Goal: Information Seeking & Learning: Learn about a topic

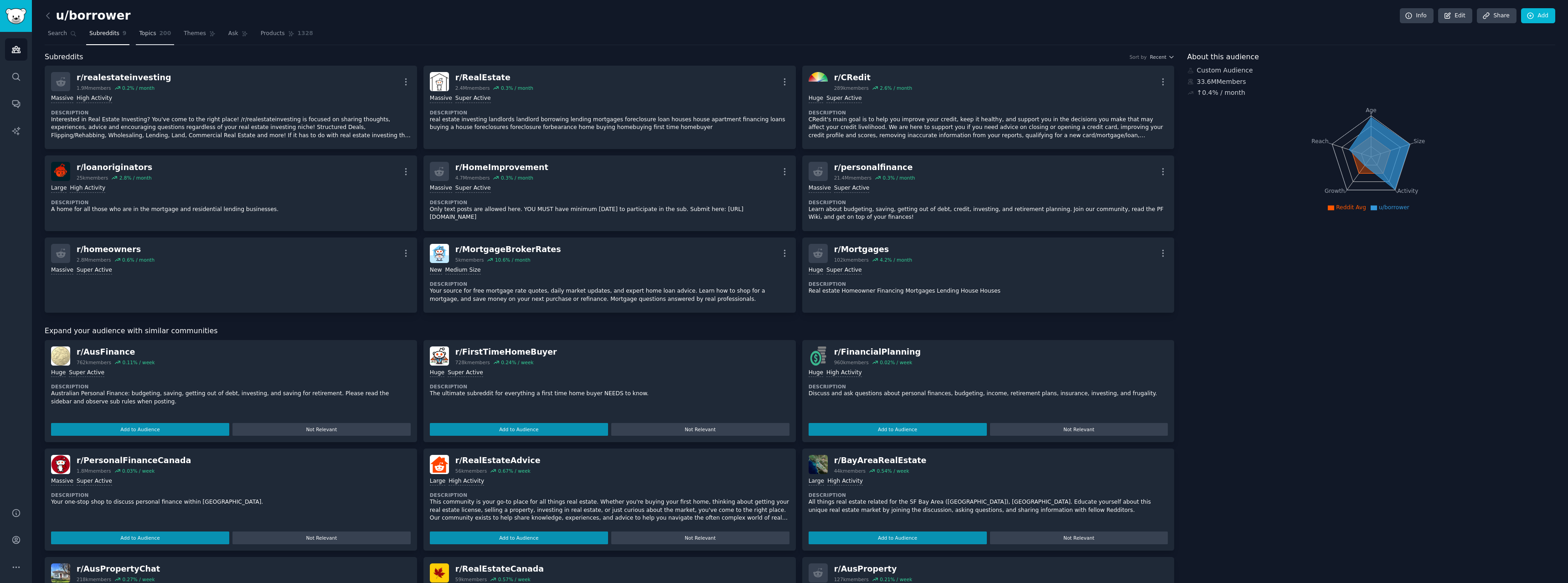
click at [142, 30] on span "Topics" at bounding box center [147, 33] width 17 height 8
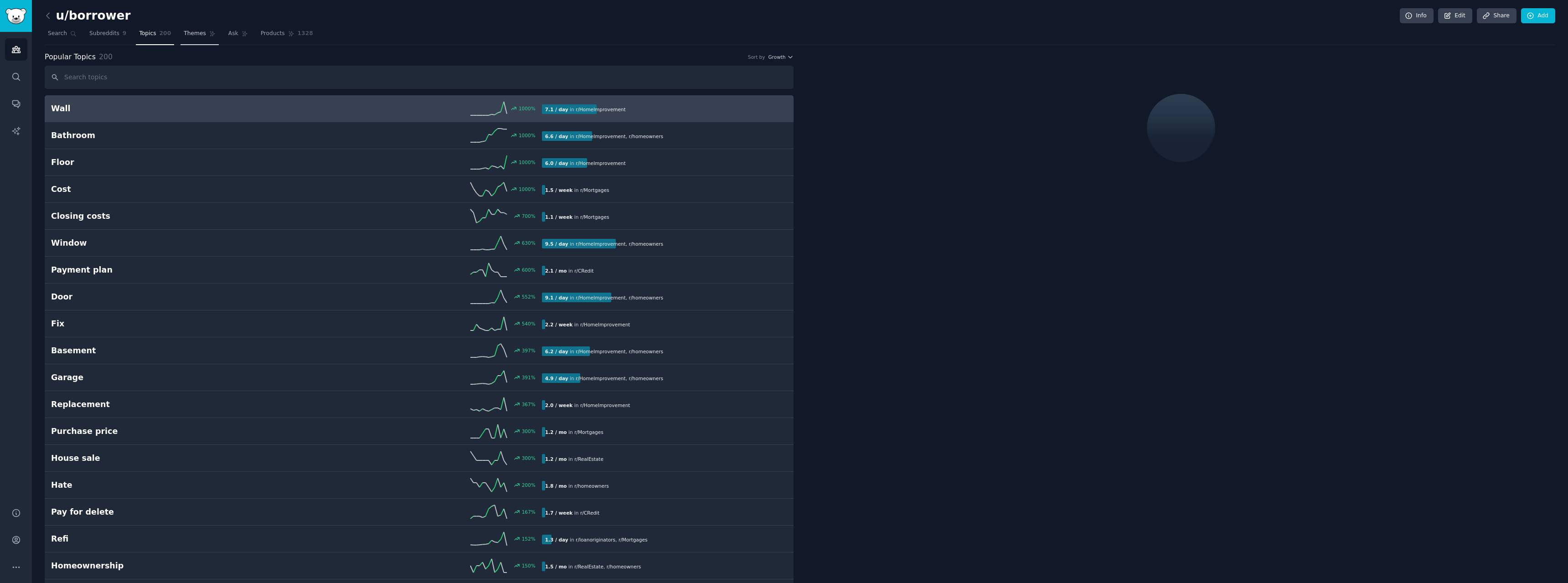
click at [183, 40] on link "Themes" at bounding box center [200, 35] width 38 height 19
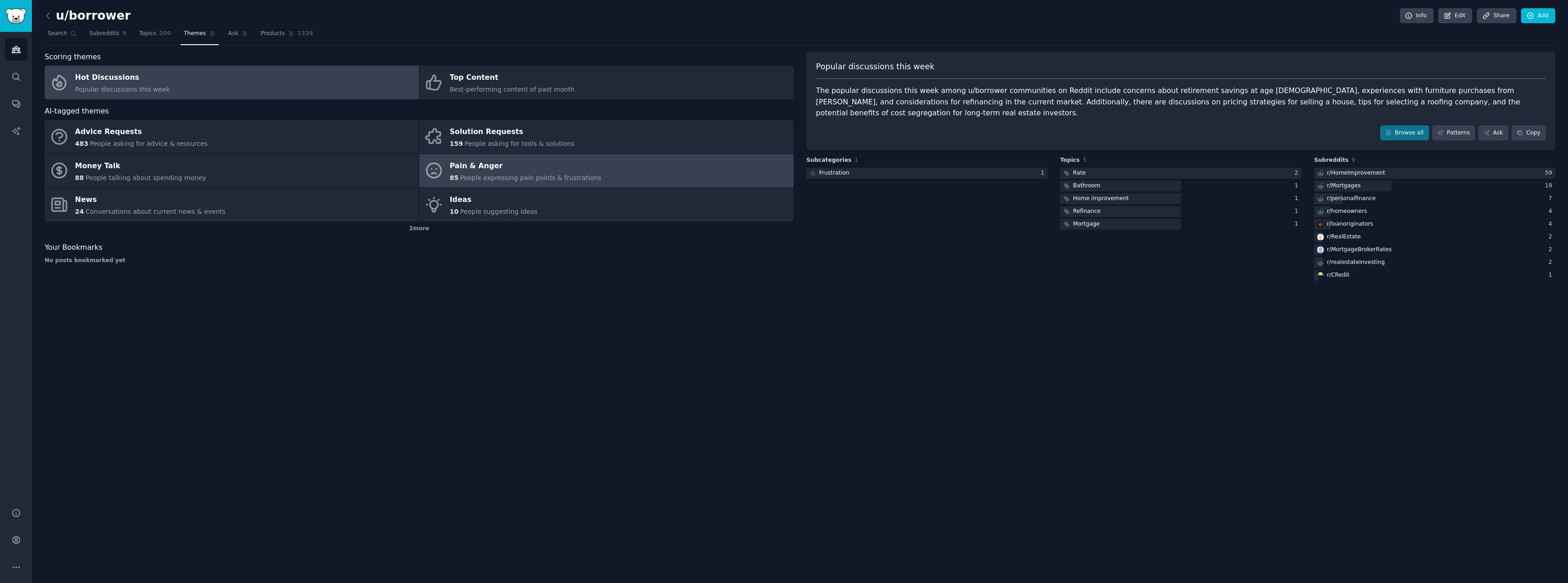
click at [545, 172] on div "Pain & Anger" at bounding box center [525, 166] width 152 height 15
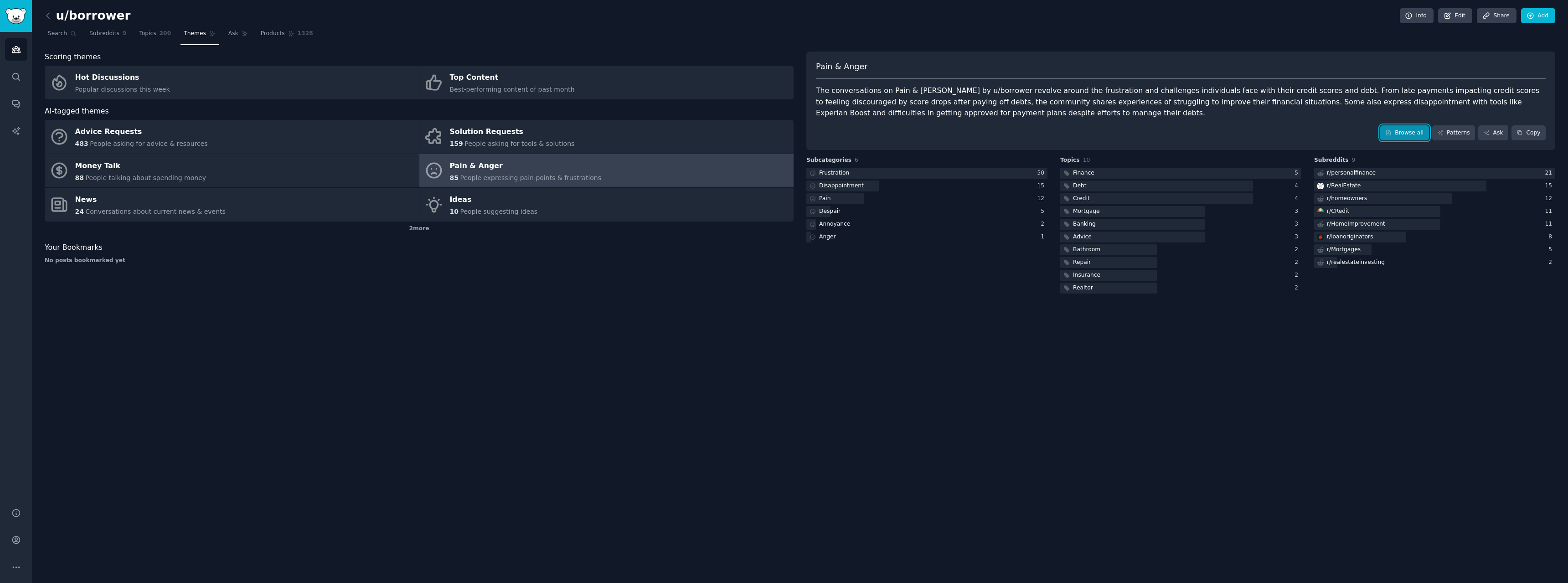
click at [1423, 134] on link "Browse all" at bounding box center [1404, 133] width 49 height 15
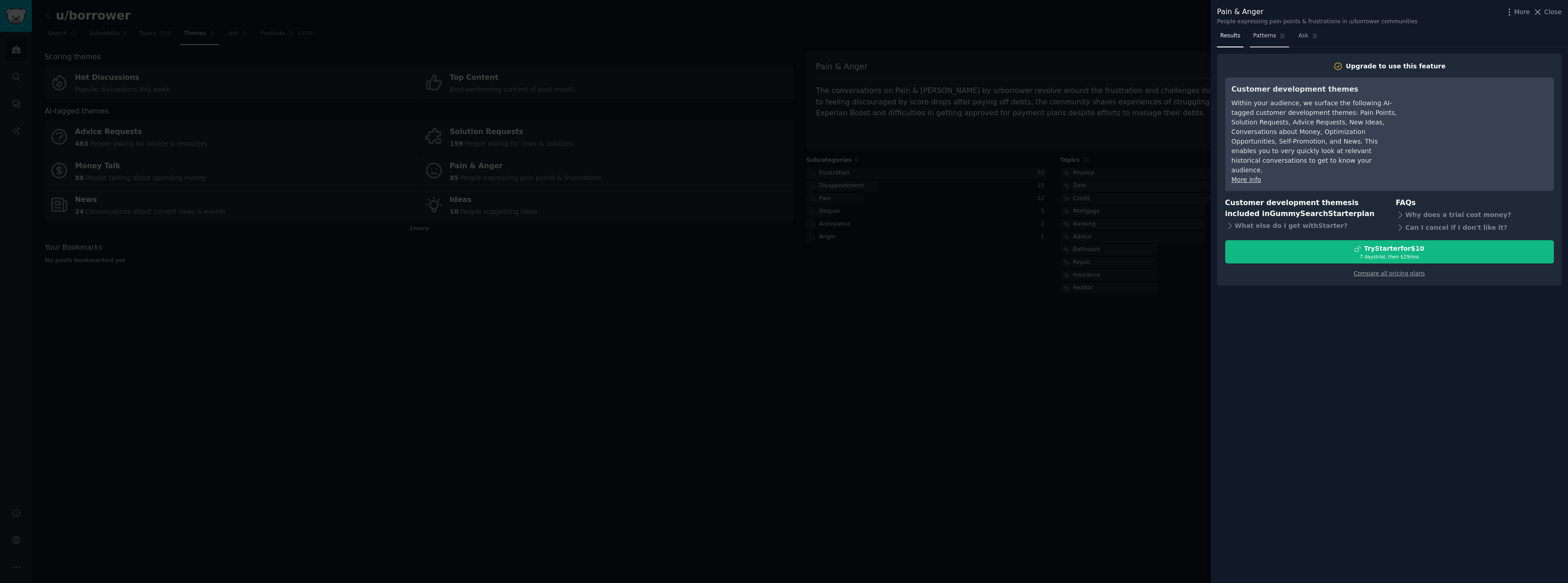
click at [1254, 41] on link "Patterns" at bounding box center [1269, 38] width 39 height 19
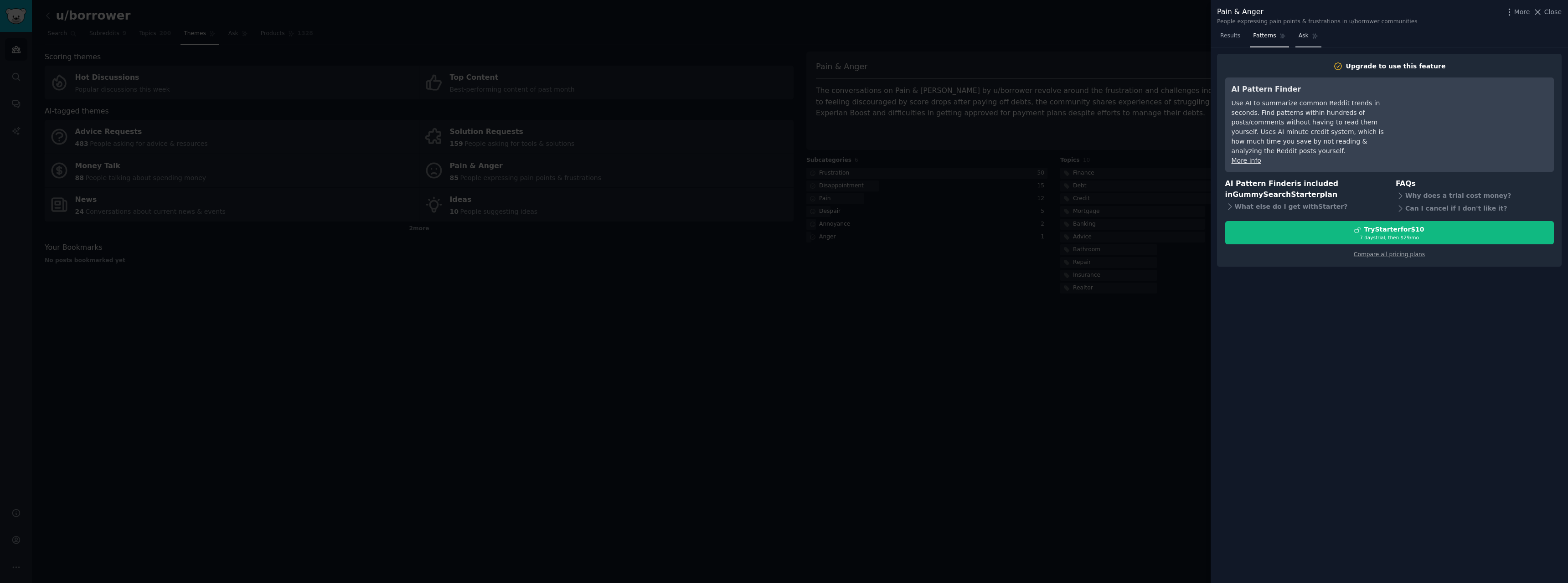
click at [1300, 40] on link "Ask" at bounding box center [1308, 38] width 26 height 19
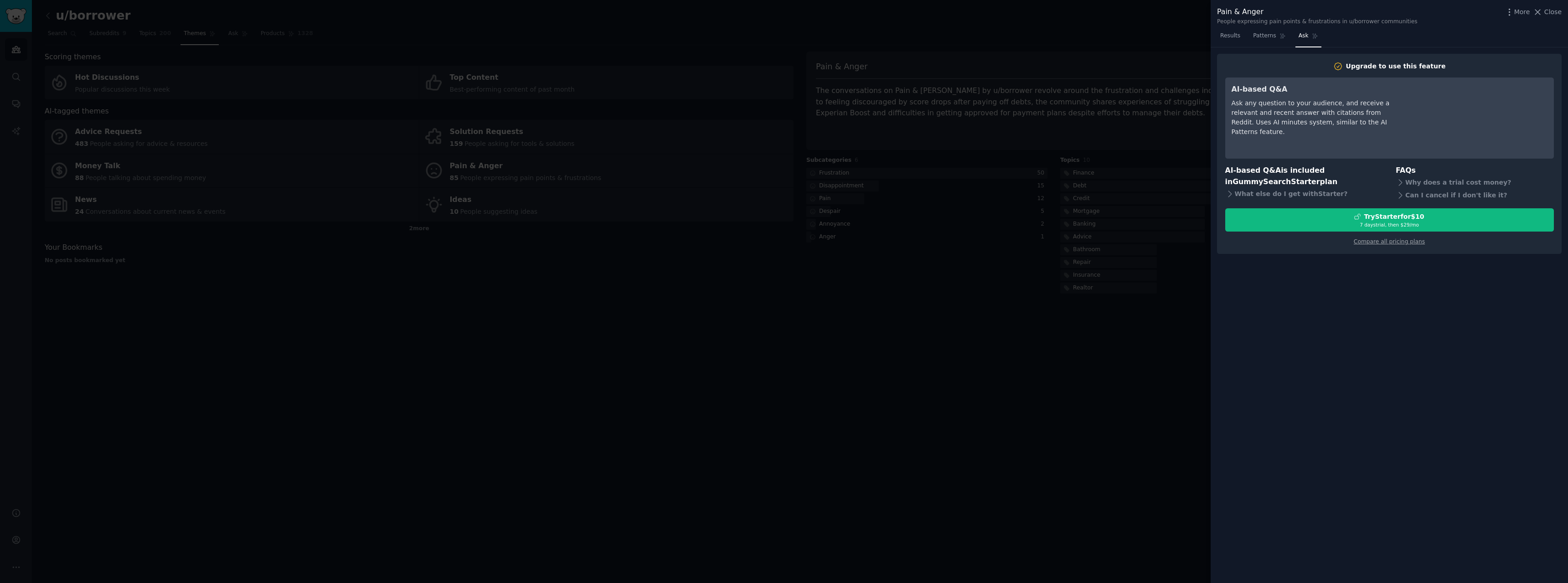
click at [1553, 13] on span "Close" at bounding box center [1553, 12] width 17 height 10
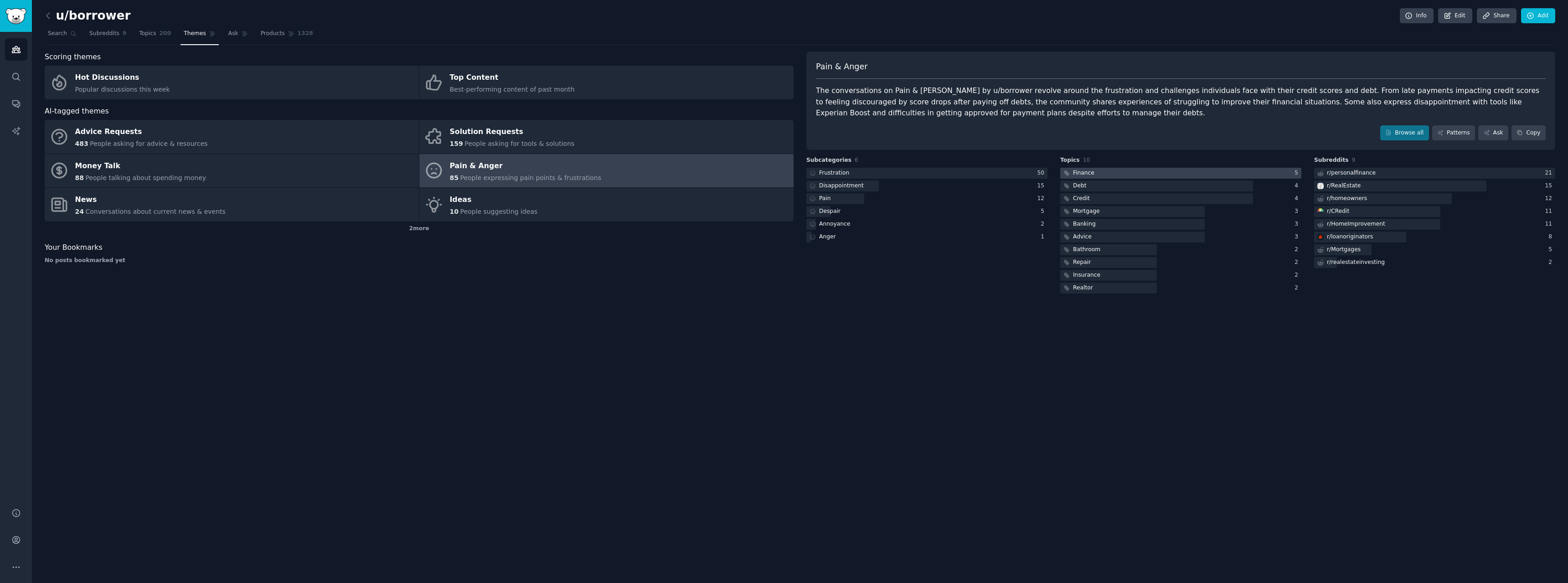
click at [1094, 171] on div at bounding box center [1181, 173] width 241 height 12
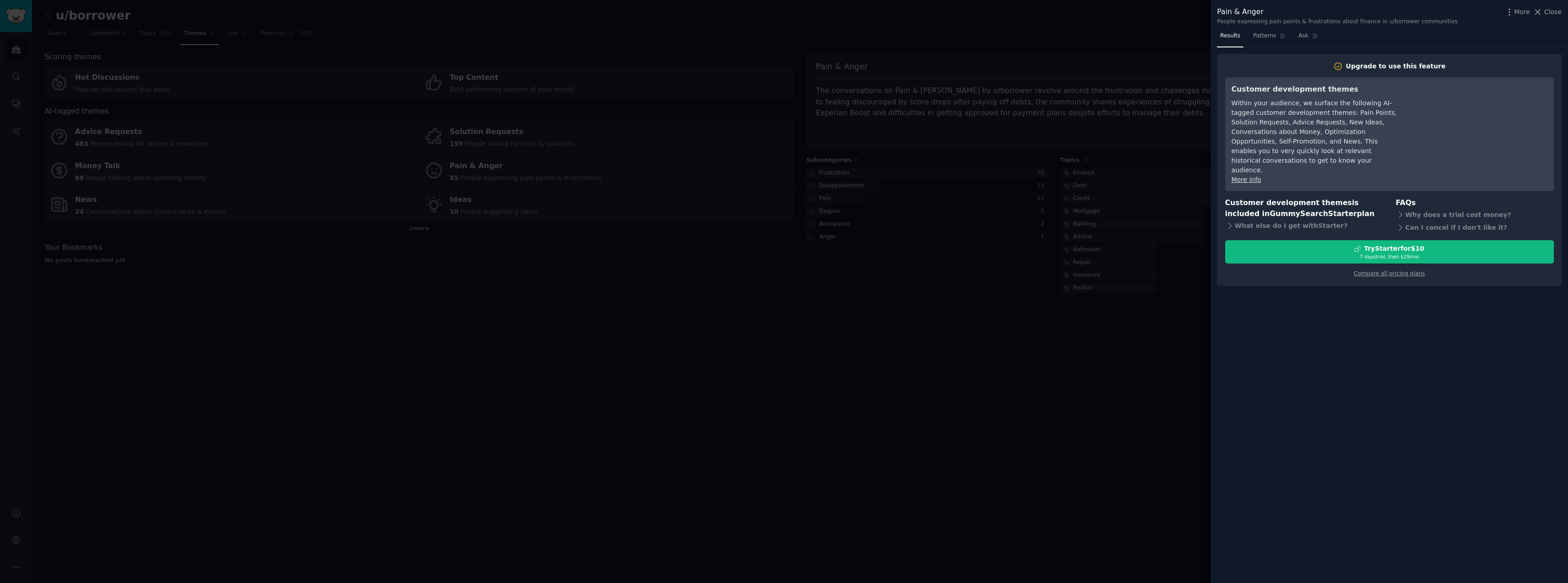
click at [1546, 17] on div "More Close" at bounding box center [1533, 12] width 57 height 12
click at [1549, 7] on span "Close" at bounding box center [1553, 12] width 17 height 10
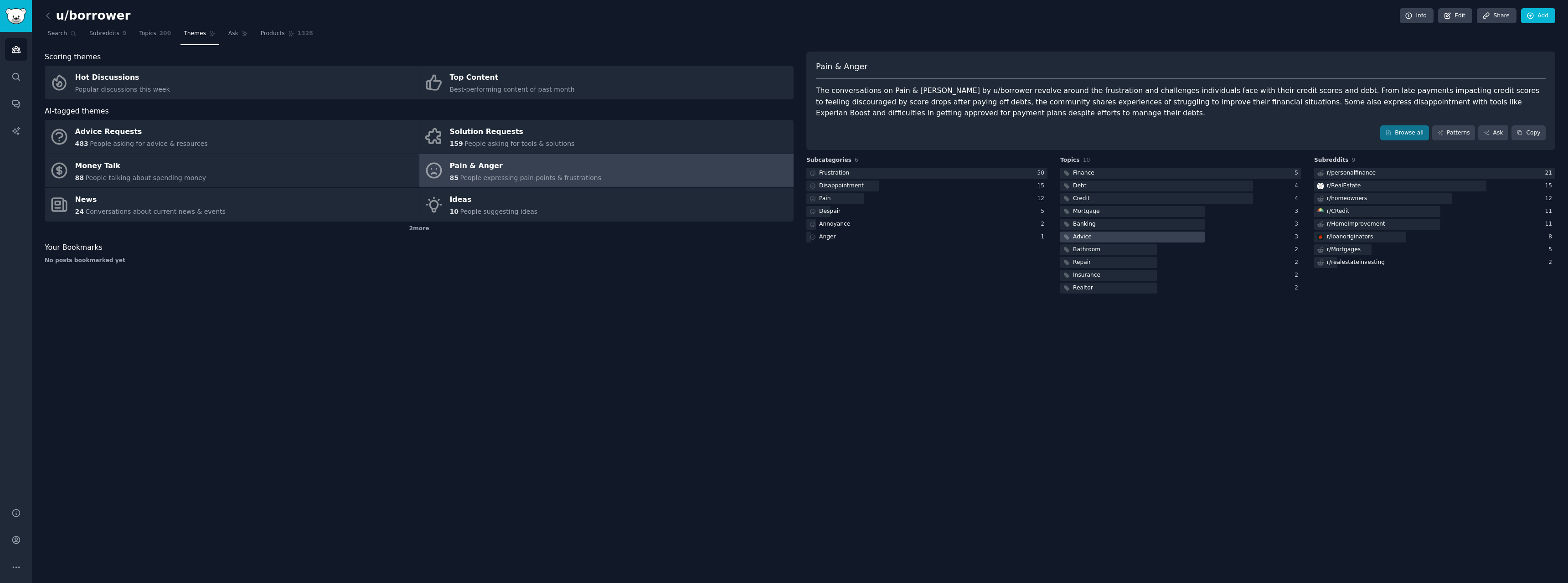
click at [1102, 235] on div at bounding box center [1132, 237] width 144 height 12
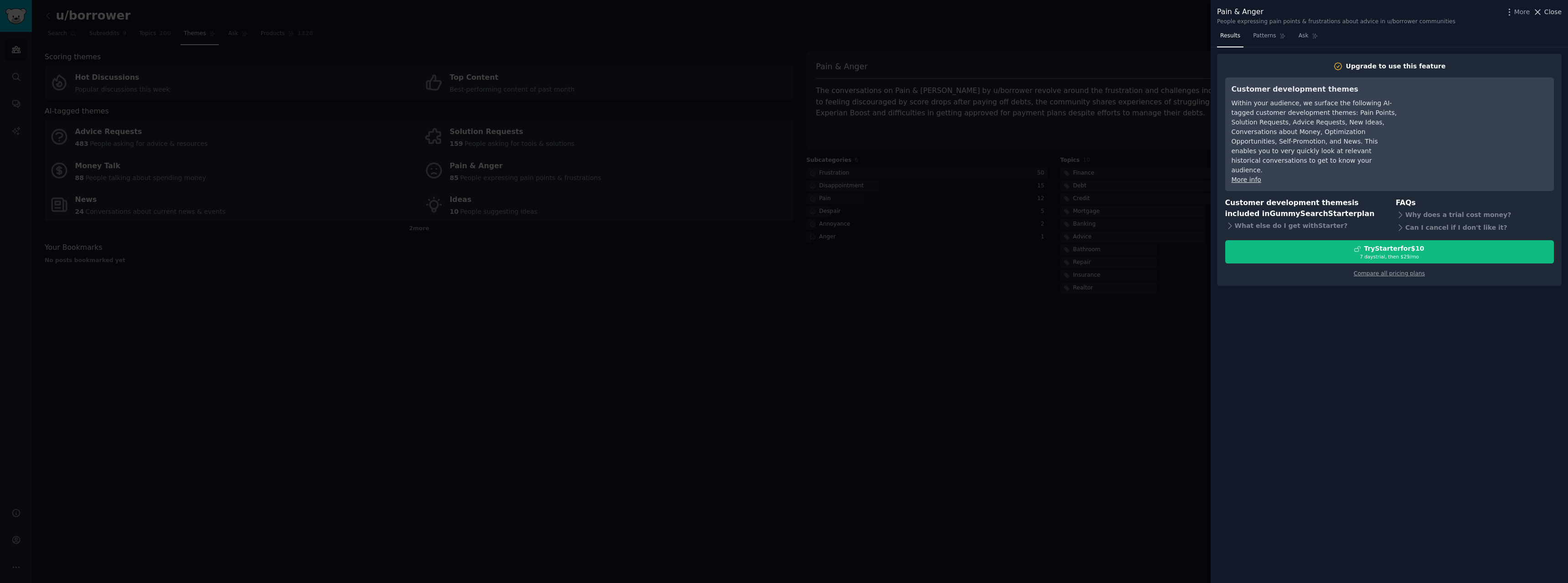
click at [1557, 9] on span "Close" at bounding box center [1553, 12] width 17 height 10
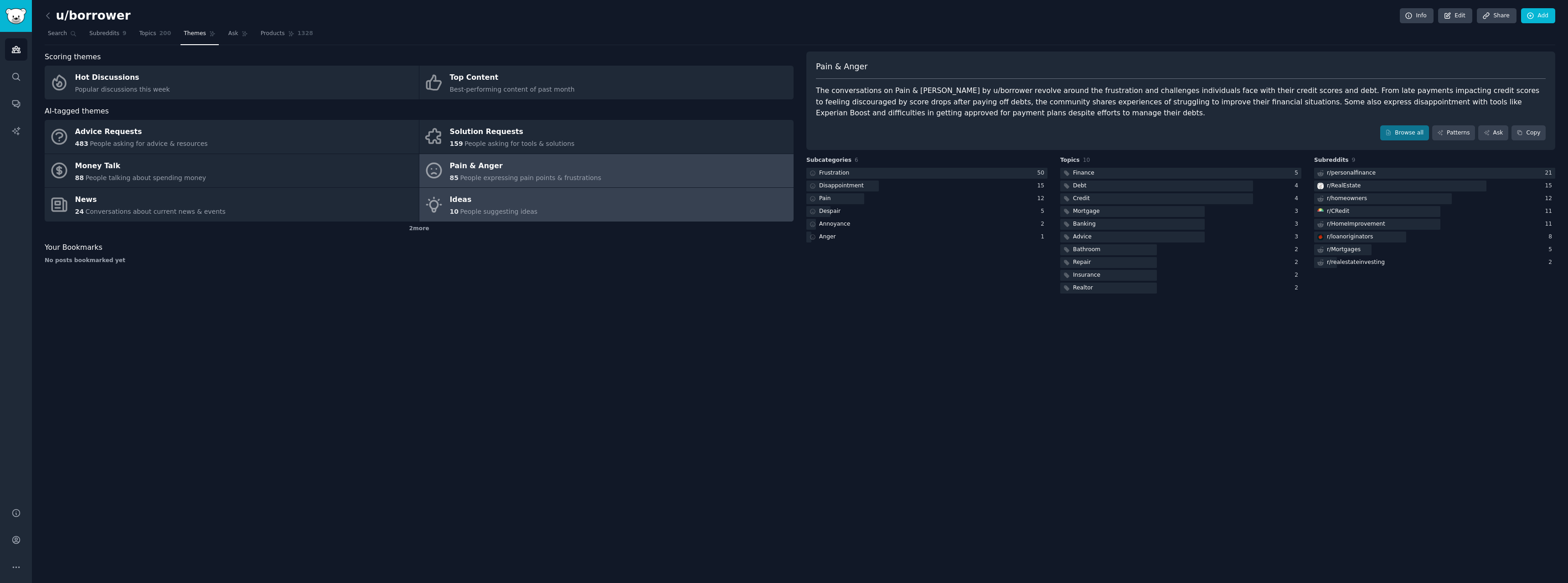
click at [580, 210] on link "Ideas 10 People suggesting ideas" at bounding box center [606, 204] width 374 height 33
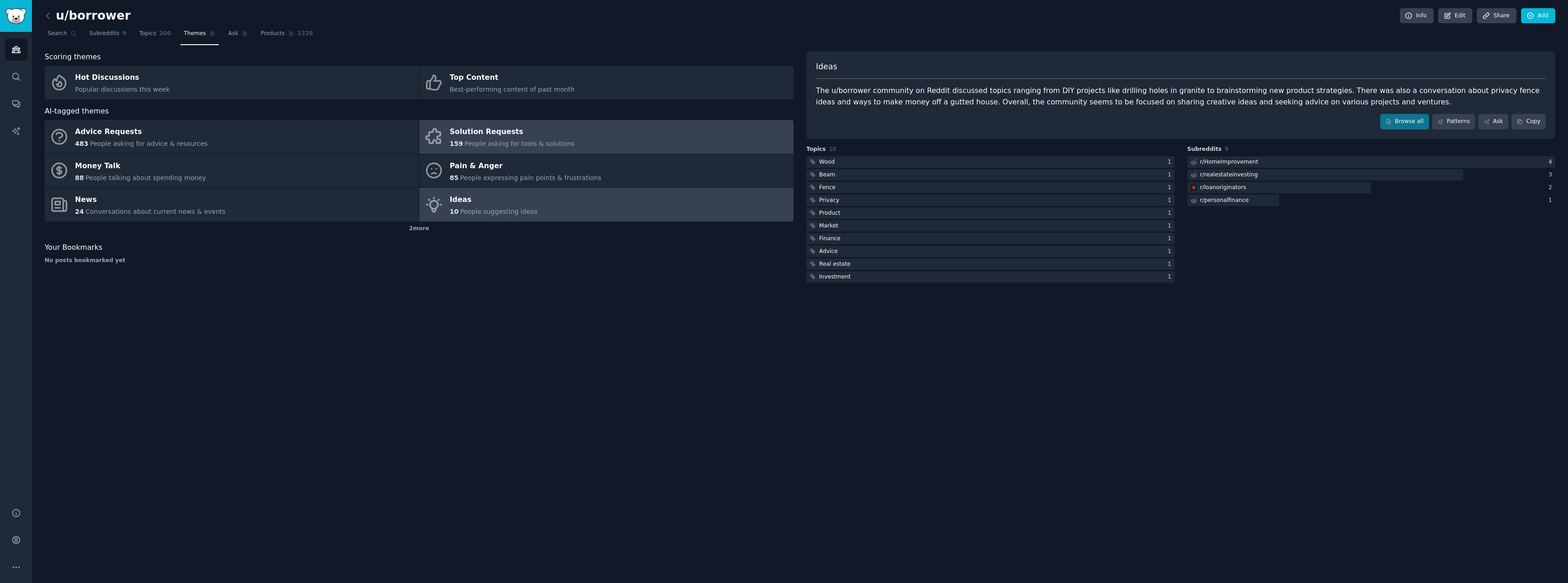
click at [449, 145] on link "Solution Requests 159 People asking for tools & solutions" at bounding box center [606, 136] width 374 height 33
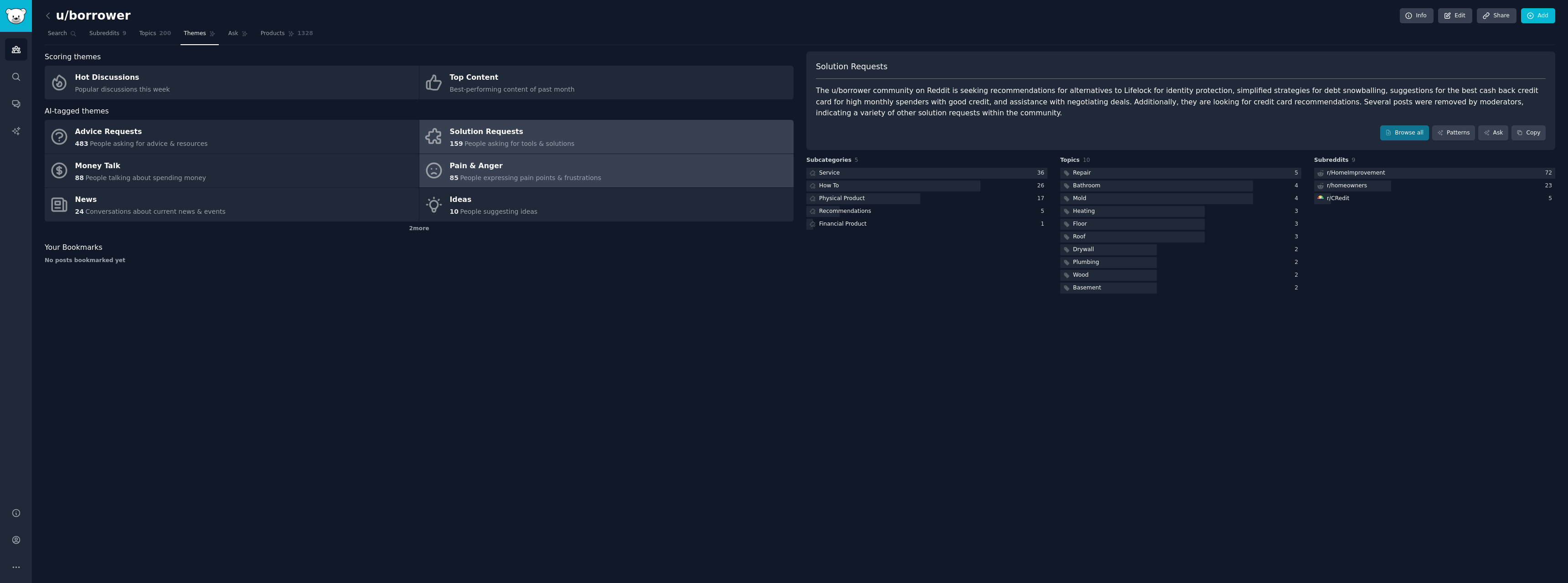
click at [485, 176] on span "People expressing pain points & frustrations" at bounding box center [531, 178] width 141 height 7
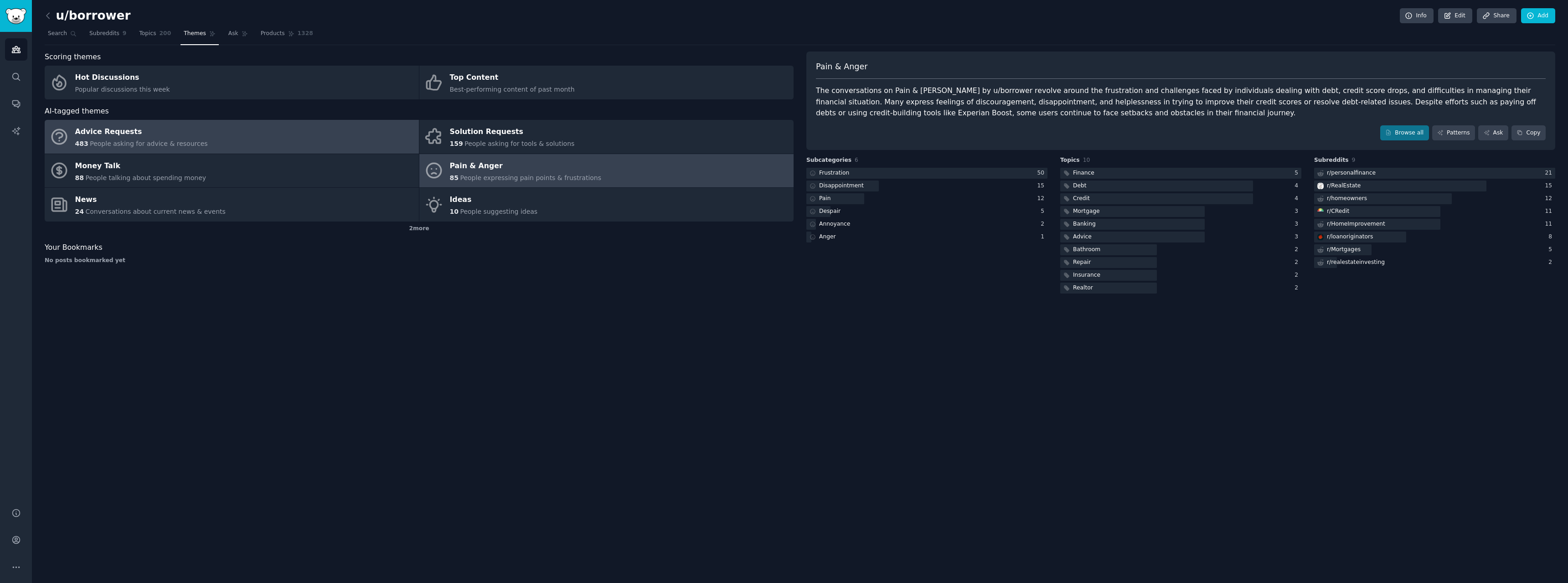
click at [352, 148] on link "Advice Requests 483 People asking for advice & resources" at bounding box center [231, 136] width 374 height 33
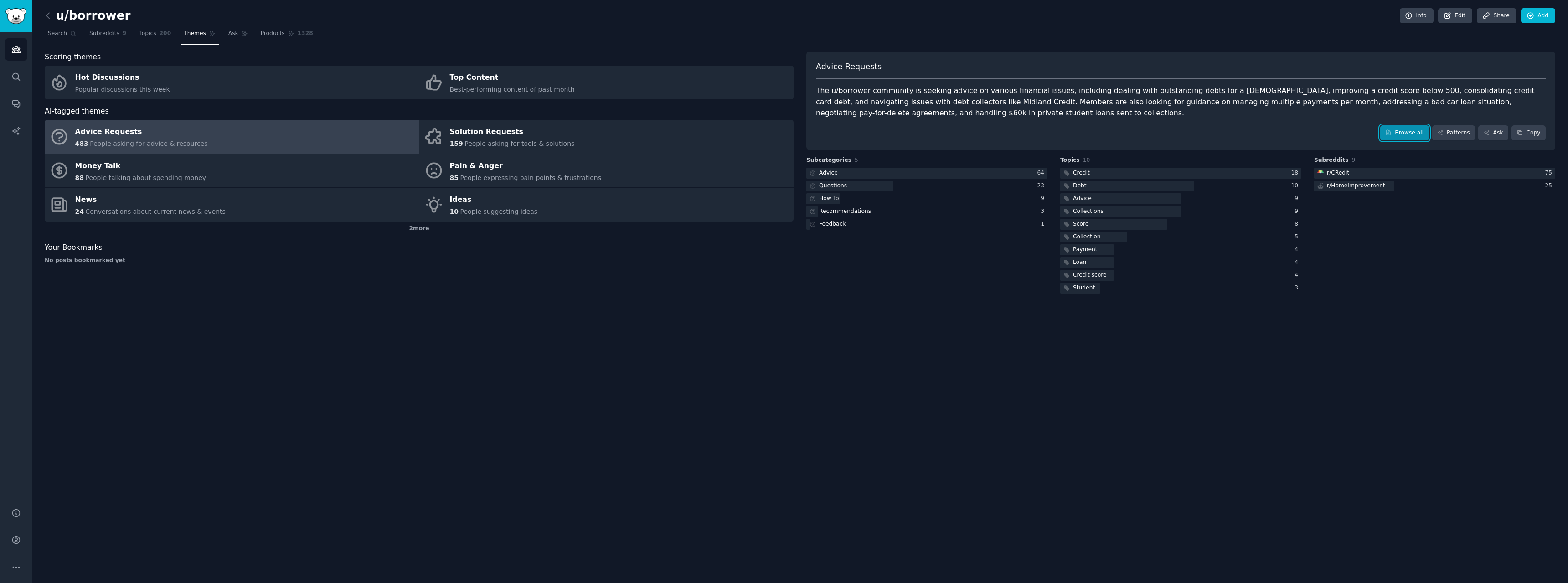
click at [1396, 128] on link "Browse all" at bounding box center [1404, 133] width 49 height 15
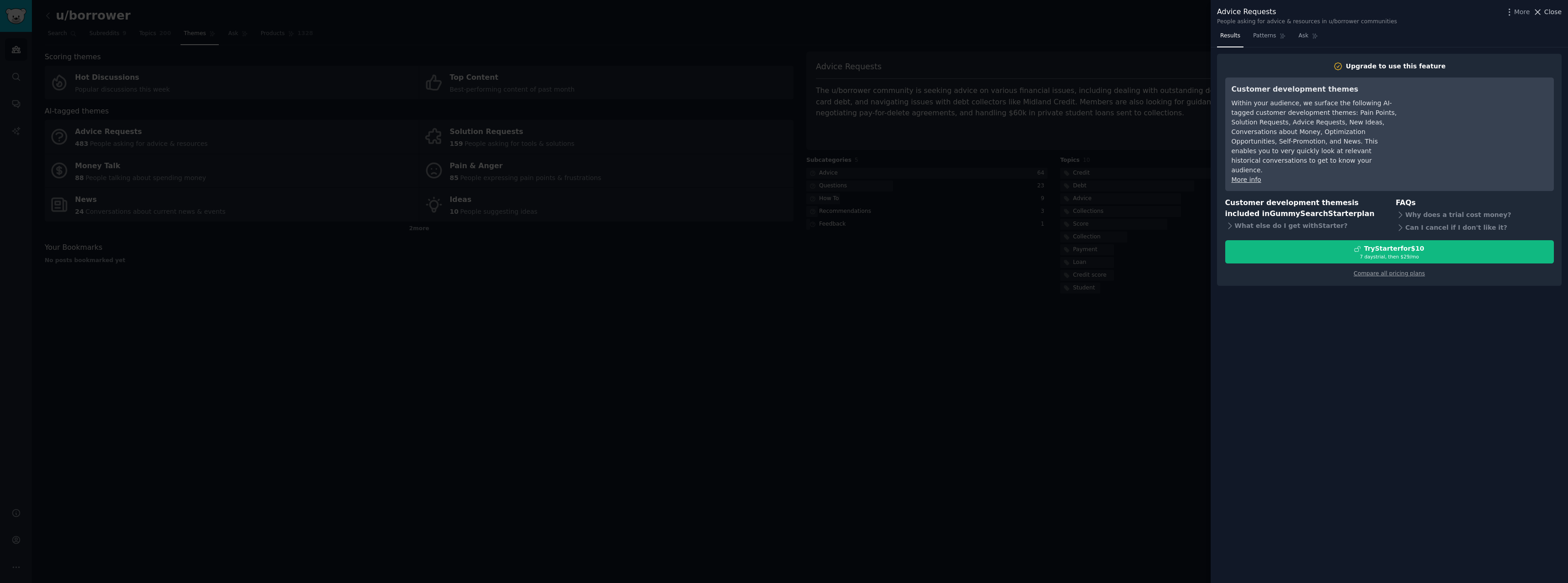
click at [1553, 16] on span "Close" at bounding box center [1553, 12] width 17 height 10
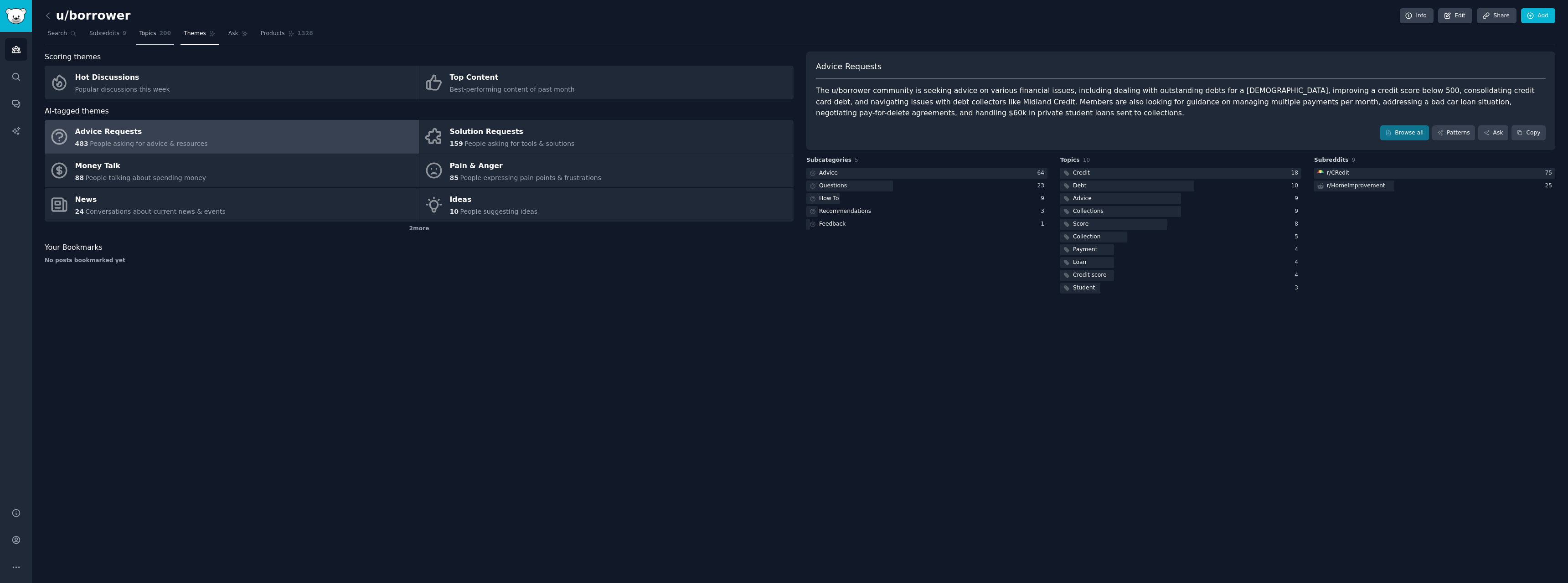
click at [141, 41] on link "Topics 200" at bounding box center [155, 35] width 38 height 19
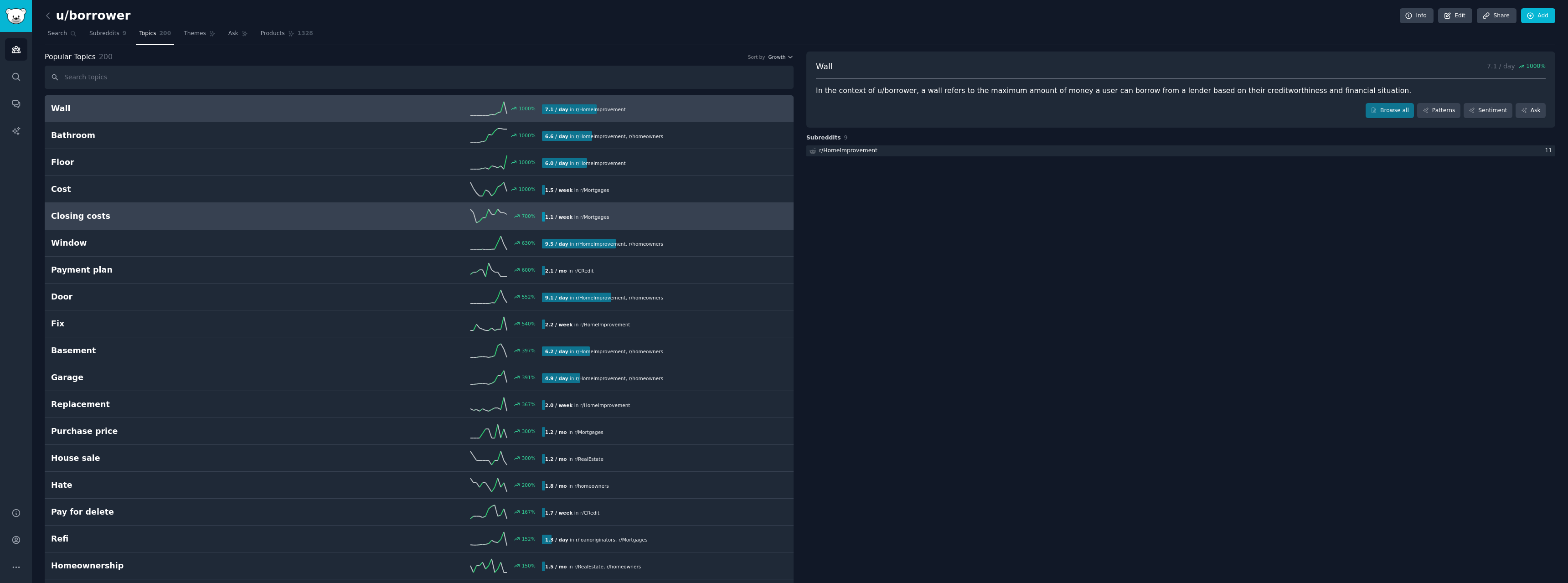
click at [145, 211] on h2 "Closing costs" at bounding box center [173, 216] width 245 height 12
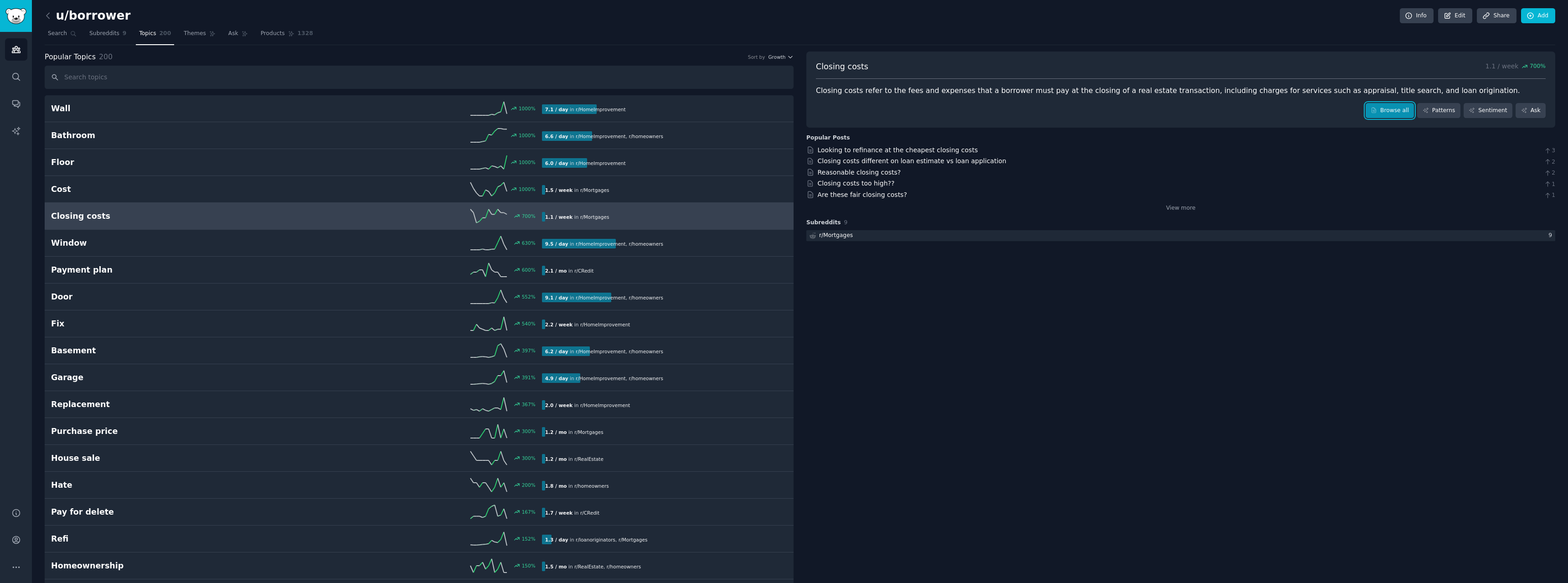
click at [1402, 117] on link "Browse all" at bounding box center [1390, 110] width 49 height 15
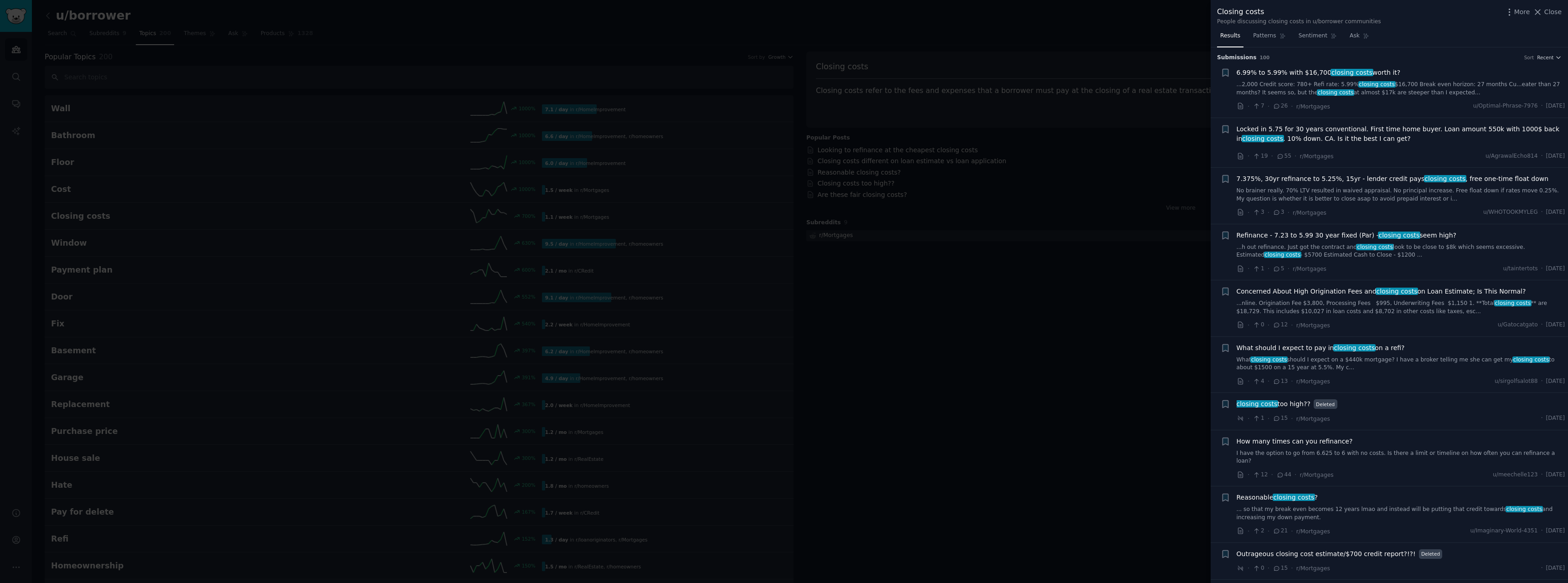
click at [1540, 13] on icon at bounding box center [1538, 12] width 10 height 10
click at [1544, 12] on link "Add" at bounding box center [1538, 15] width 34 height 15
